Goal: Browse casually: Explore the website without a specific task or goal

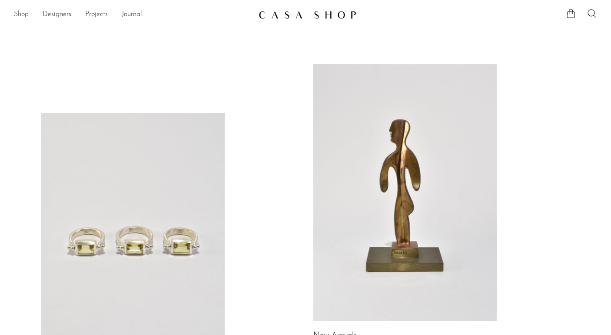
click at [21, 12] on link "Shop" at bounding box center [21, 14] width 15 height 11
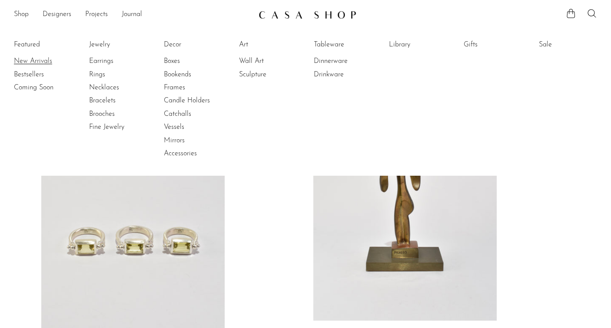
click at [27, 62] on link "New Arrivals" at bounding box center [46, 61] width 65 height 10
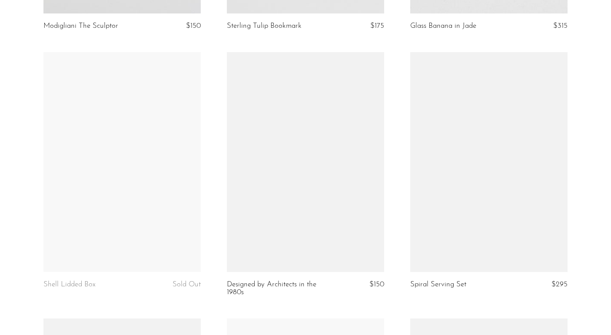
scroll to position [565, 0]
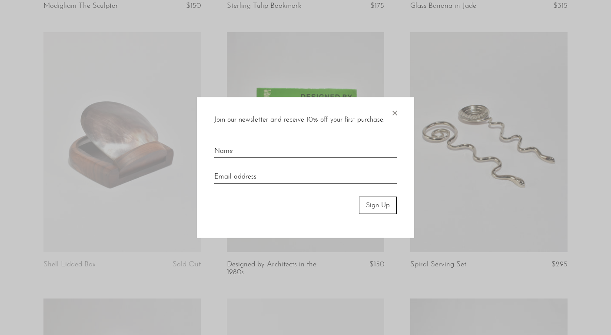
click at [398, 113] on span "×" at bounding box center [394, 111] width 9 height 28
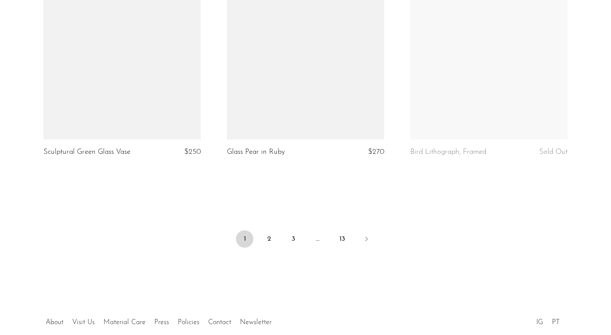
scroll to position [3041, 0]
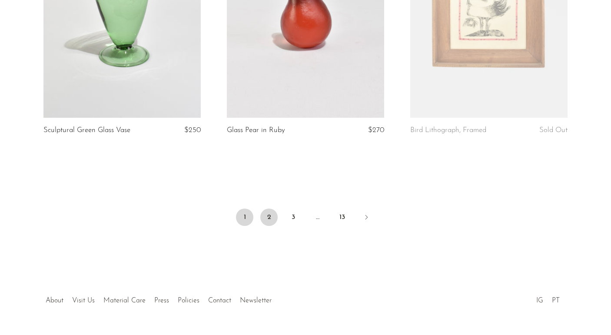
click at [268, 218] on link "2" at bounding box center [268, 217] width 17 height 17
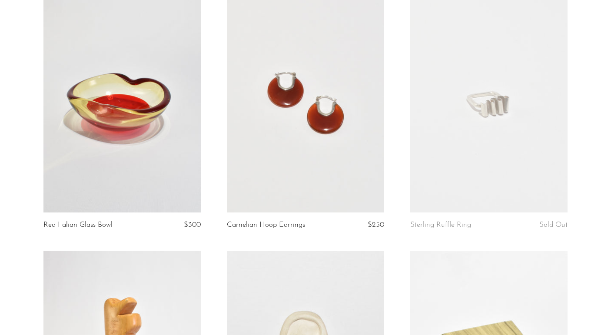
scroll to position [608, 0]
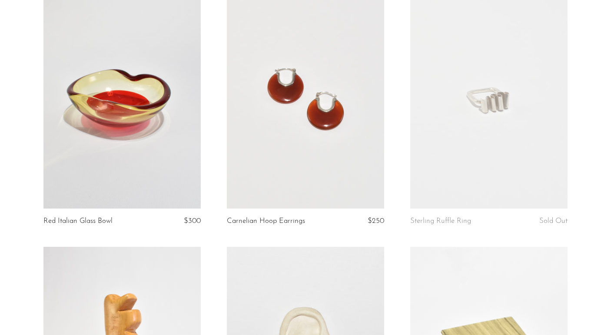
click at [282, 123] on link at bounding box center [305, 99] width 157 height 220
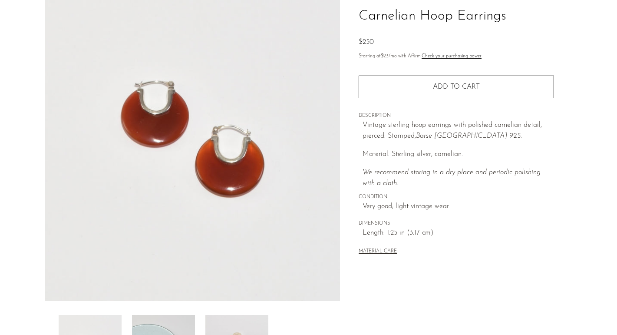
scroll to position [217, 0]
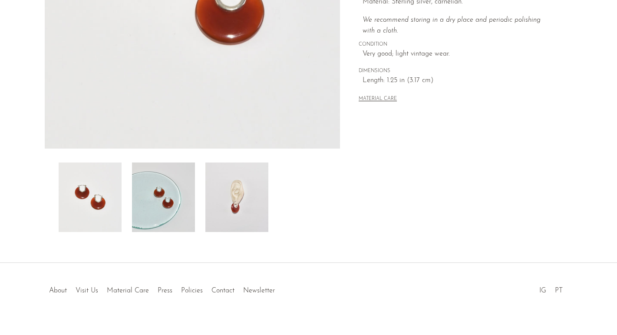
click at [254, 198] on img at bounding box center [237, 197] width 63 height 70
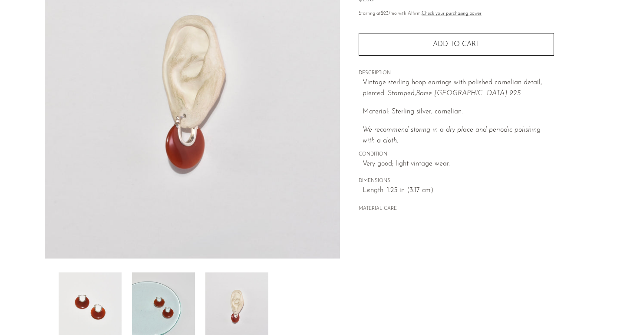
scroll to position [57, 0]
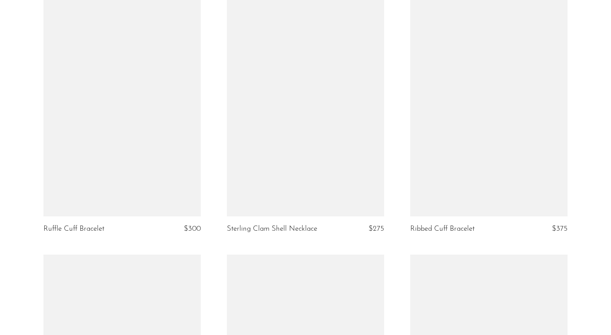
scroll to position [1651, 0]
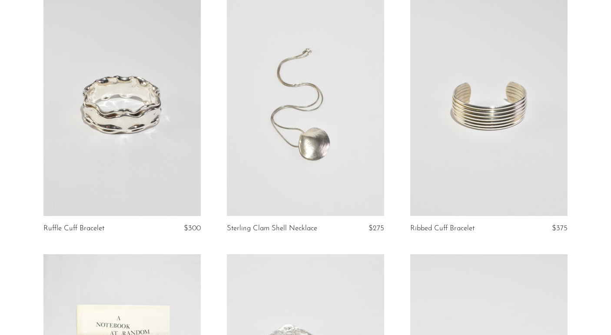
click at [321, 141] on link at bounding box center [305, 106] width 157 height 220
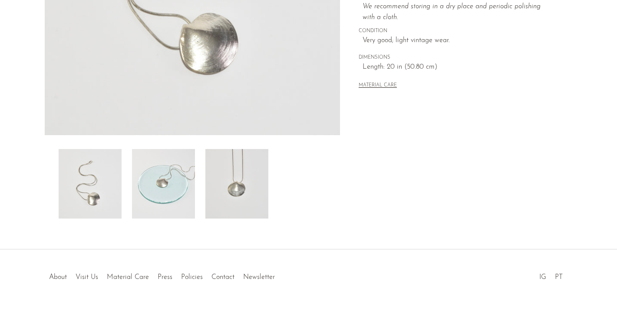
click at [242, 190] on img at bounding box center [237, 184] width 63 height 70
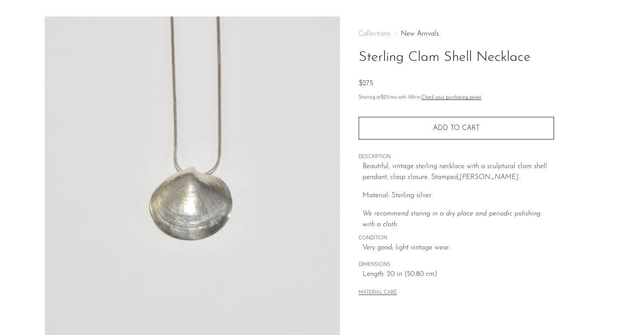
scroll to position [13, 0]
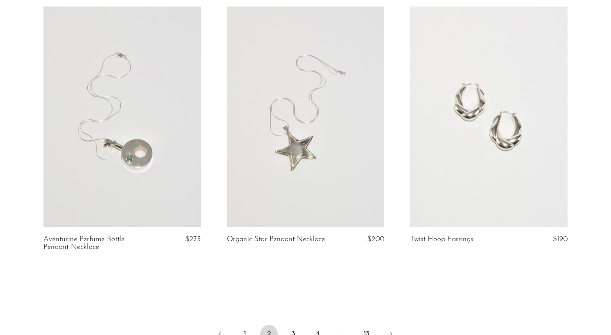
scroll to position [3041, 0]
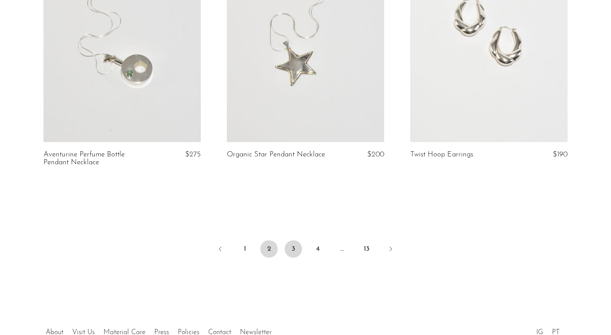
click at [292, 240] on link "3" at bounding box center [293, 248] width 17 height 17
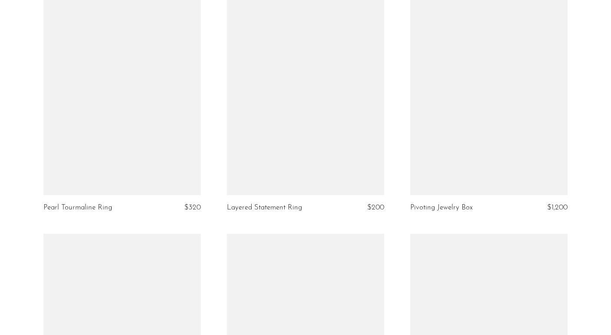
scroll to position [1043, 0]
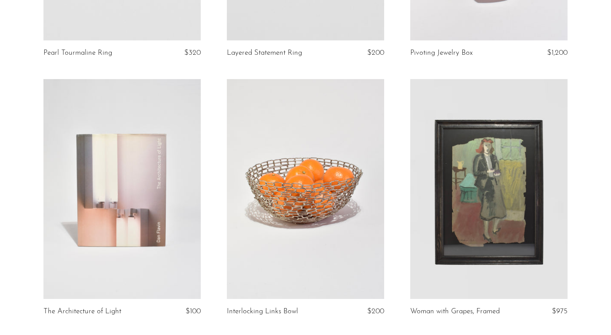
click at [291, 208] on link at bounding box center [305, 189] width 157 height 220
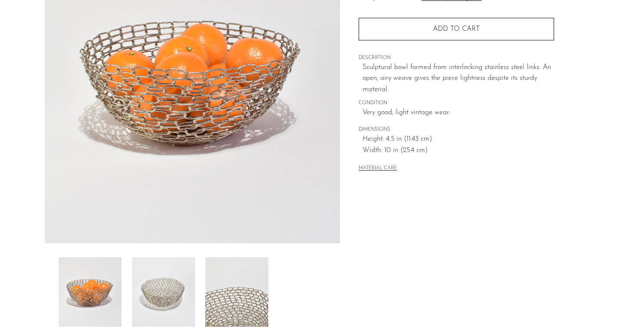
scroll to position [130, 0]
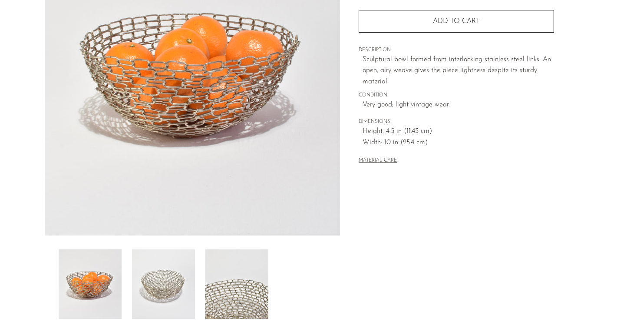
click at [186, 276] on img at bounding box center [163, 284] width 63 height 70
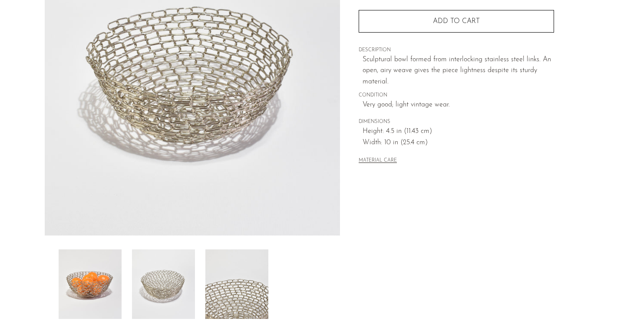
click at [235, 281] on img at bounding box center [237, 284] width 63 height 70
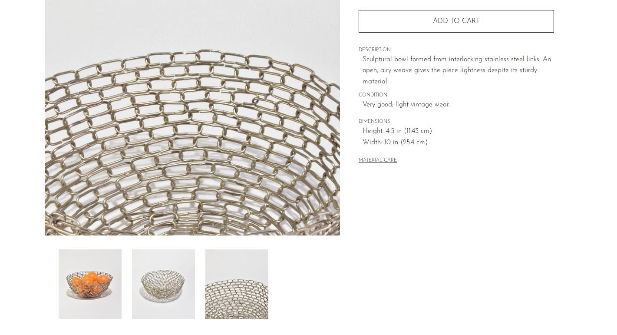
click at [171, 272] on img at bounding box center [163, 284] width 63 height 70
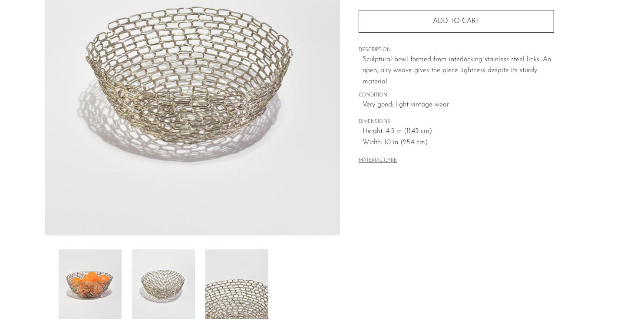
click at [103, 270] on img at bounding box center [90, 284] width 63 height 70
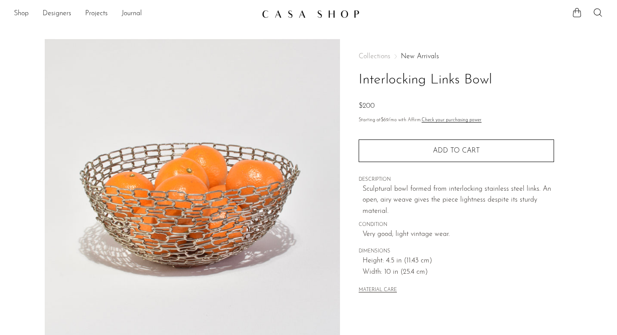
scroll to position [0, 0]
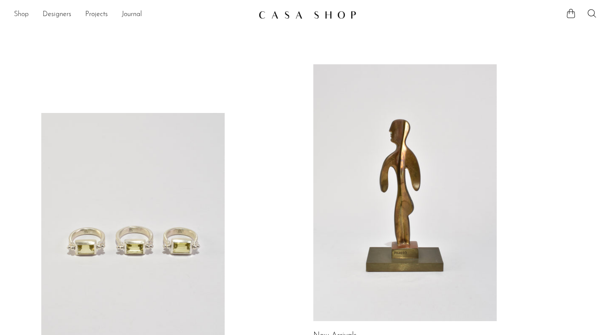
click at [21, 11] on link "Shop" at bounding box center [21, 14] width 15 height 11
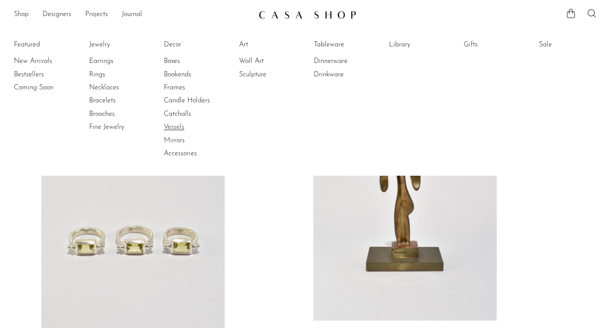
click at [175, 129] on link "Vessels" at bounding box center [196, 128] width 65 height 10
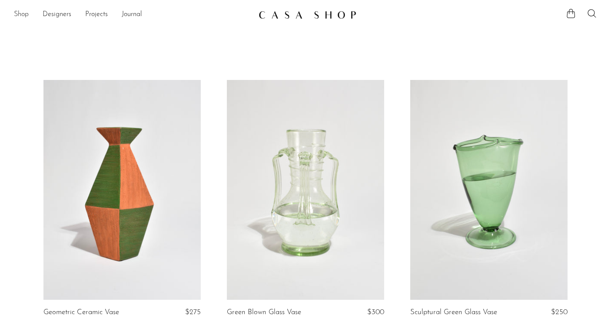
click at [22, 17] on link "Shop" at bounding box center [21, 14] width 15 height 11
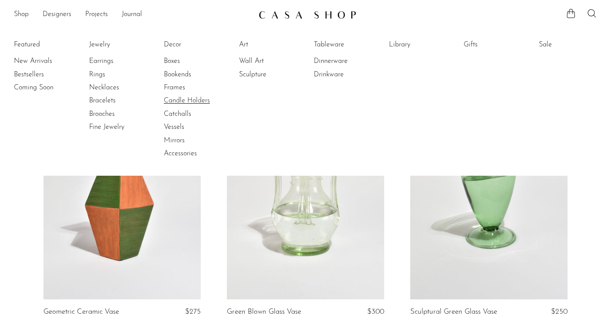
click at [178, 101] on link "Candle Holders" at bounding box center [196, 101] width 65 height 10
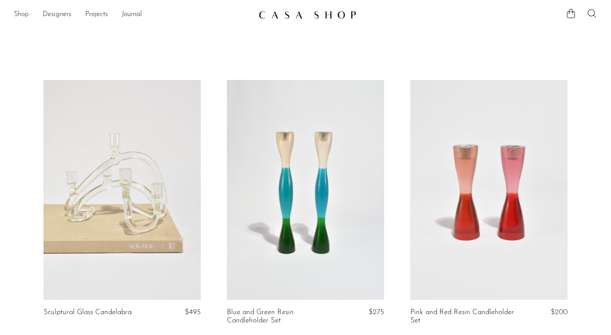
click at [25, 11] on link "Shop" at bounding box center [21, 14] width 15 height 11
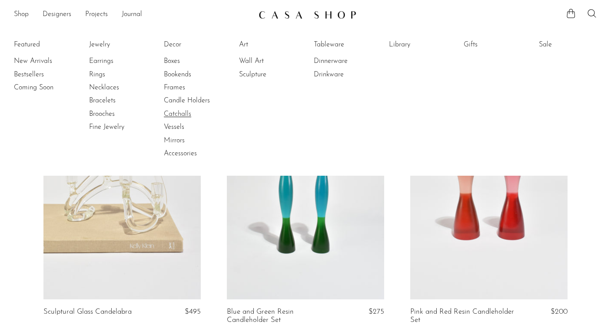
click at [179, 113] on link "Catchalls" at bounding box center [196, 114] width 65 height 10
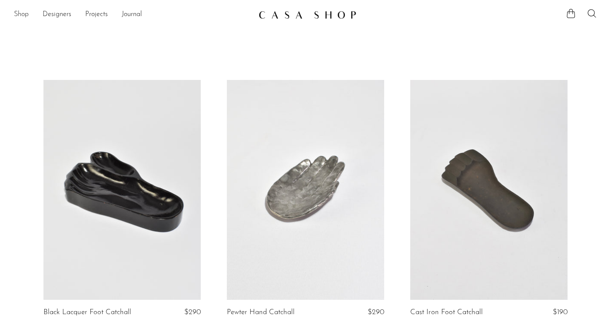
click at [19, 15] on link "Shop" at bounding box center [21, 14] width 15 height 11
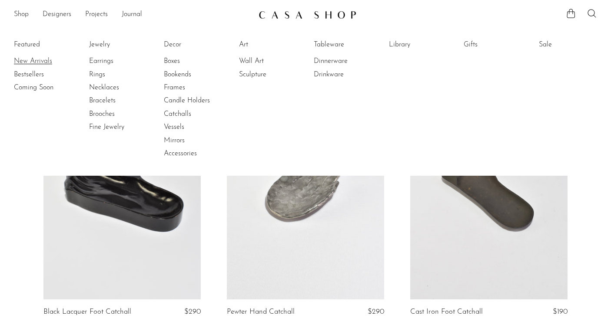
click at [35, 64] on link "New Arrivals" at bounding box center [46, 61] width 65 height 10
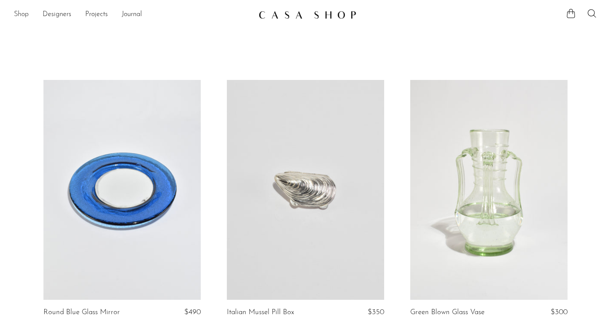
click at [21, 12] on link "Shop" at bounding box center [21, 14] width 15 height 11
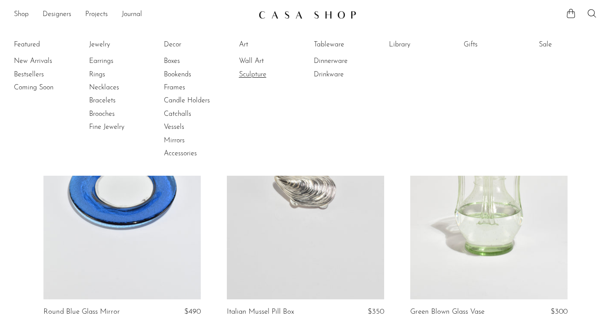
click at [250, 72] on link "Sculpture" at bounding box center [271, 75] width 65 height 10
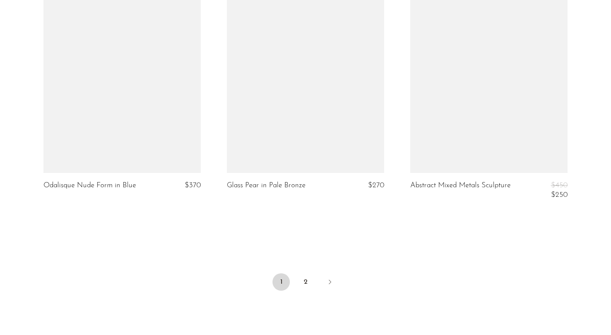
scroll to position [3096, 0]
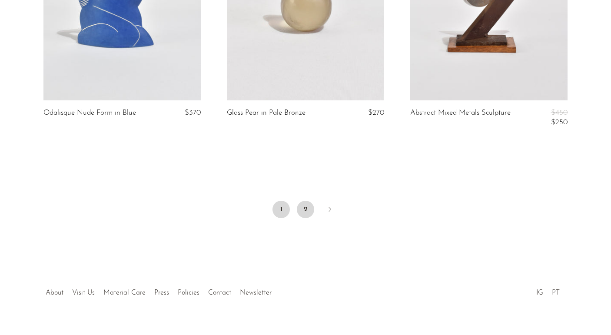
click at [307, 201] on link "2" at bounding box center [305, 209] width 17 height 17
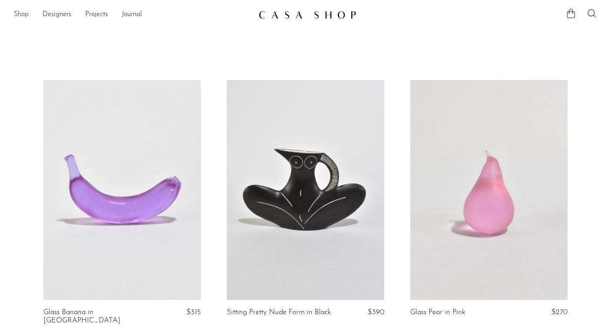
click at [19, 14] on link "Shop" at bounding box center [21, 14] width 15 height 11
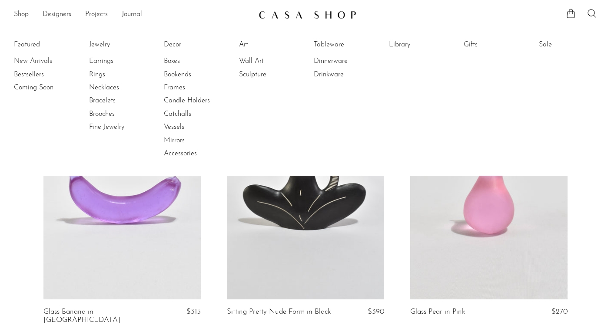
click at [29, 60] on link "New Arrivals" at bounding box center [46, 61] width 65 height 10
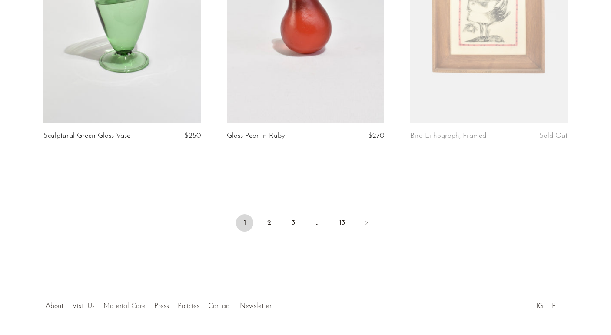
scroll to position [3041, 0]
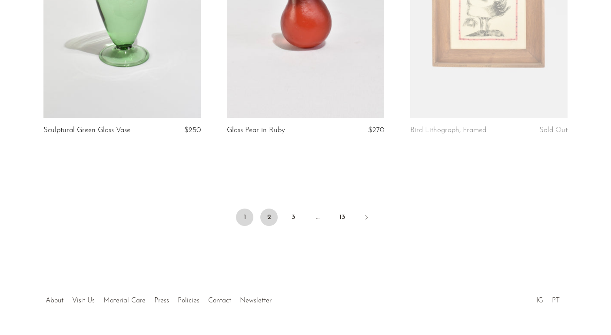
click at [267, 216] on link "2" at bounding box center [268, 217] width 17 height 17
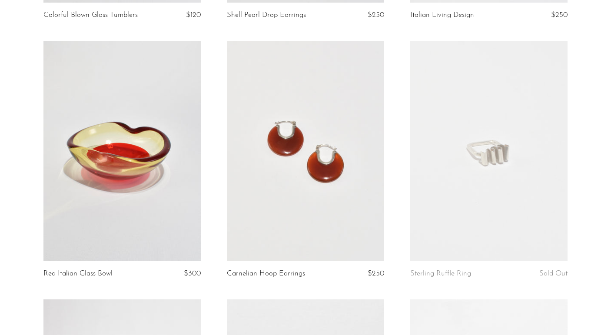
scroll to position [565, 0]
